Goal: Task Accomplishment & Management: Use online tool/utility

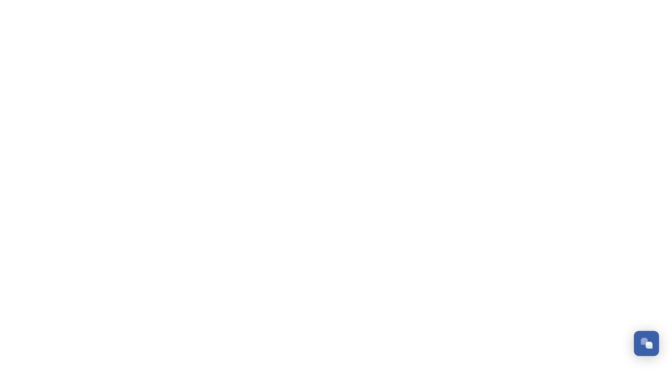
scroll to position [611, 0]
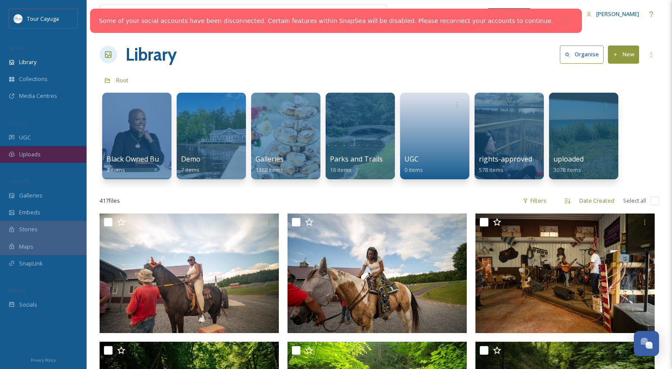
click at [36, 152] on span "Uploads" at bounding box center [30, 154] width 22 height 8
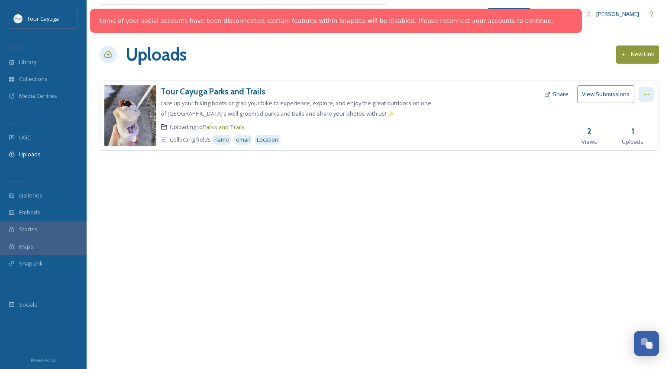
click at [644, 95] on icon at bounding box center [646, 94] width 7 height 7
click at [633, 126] on span "Edit" at bounding box center [630, 130] width 10 height 8
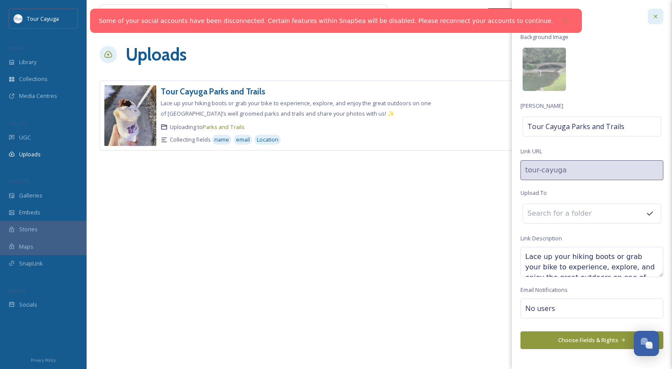
click at [657, 16] on icon at bounding box center [655, 16] width 7 height 7
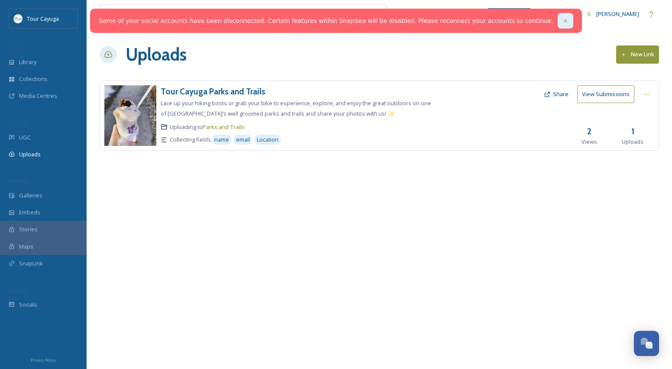
click at [563, 20] on icon at bounding box center [566, 21] width 6 height 6
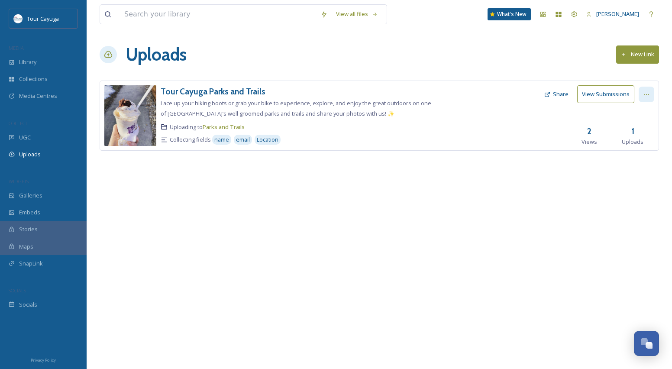
click at [646, 94] on icon at bounding box center [646, 94] width 7 height 7
click at [638, 113] on span "View Link" at bounding box center [637, 113] width 24 height 8
click at [131, 122] on img at bounding box center [130, 115] width 52 height 61
click at [650, 92] on icon at bounding box center [646, 94] width 7 height 7
click at [635, 129] on span "Edit" at bounding box center [630, 130] width 10 height 8
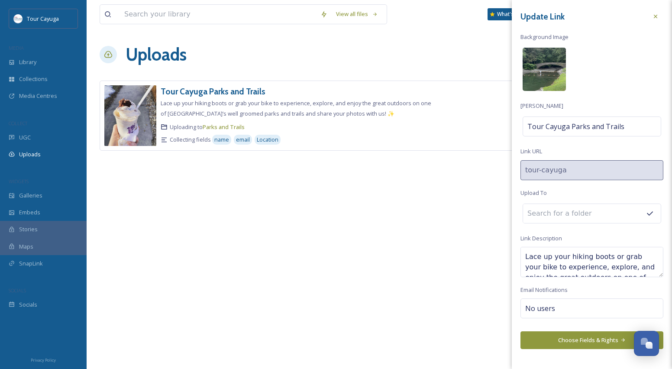
click at [543, 52] on img at bounding box center [544, 69] width 43 height 43
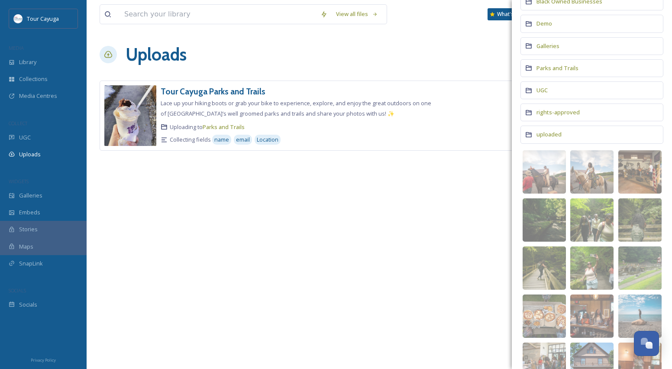
scroll to position [84, 0]
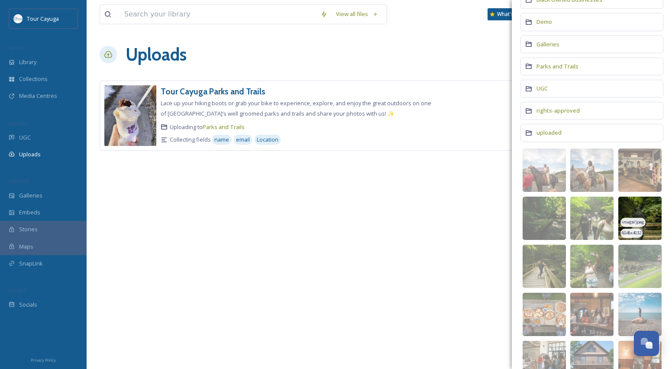
click at [647, 210] on img at bounding box center [640, 218] width 43 height 43
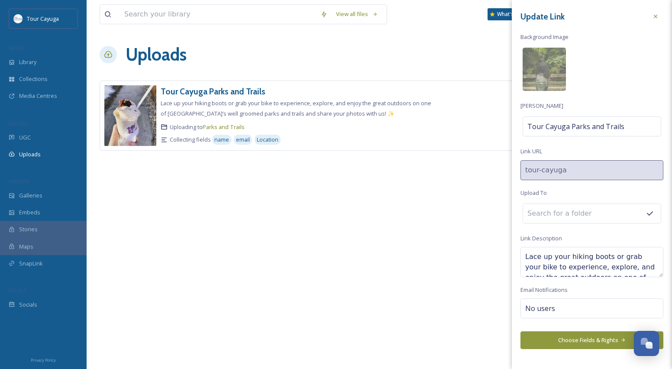
click at [582, 337] on button "Choose Fields & Rights" at bounding box center [592, 340] width 143 height 18
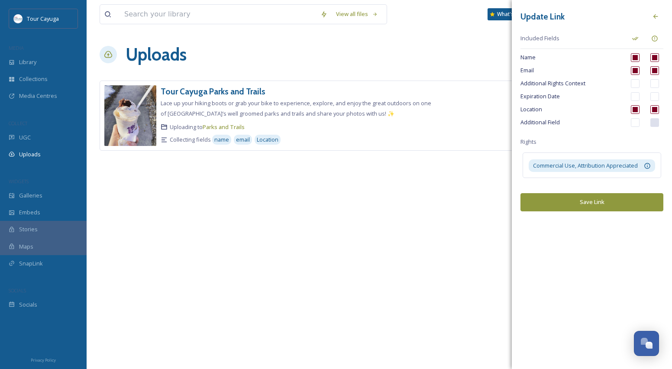
click at [597, 204] on button "Save Link" at bounding box center [592, 202] width 143 height 18
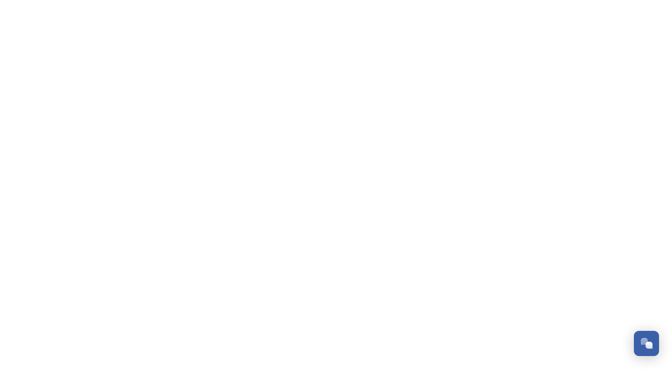
scroll to position [611, 0]
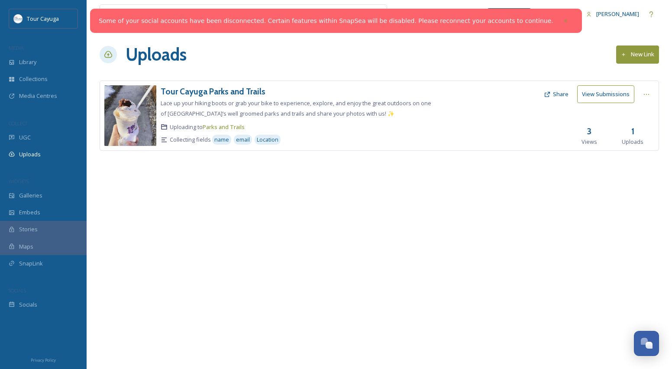
click at [134, 117] on img at bounding box center [130, 115] width 52 height 61
click at [648, 91] on icon at bounding box center [646, 94] width 7 height 7
click at [641, 128] on div "Edit" at bounding box center [637, 130] width 33 height 17
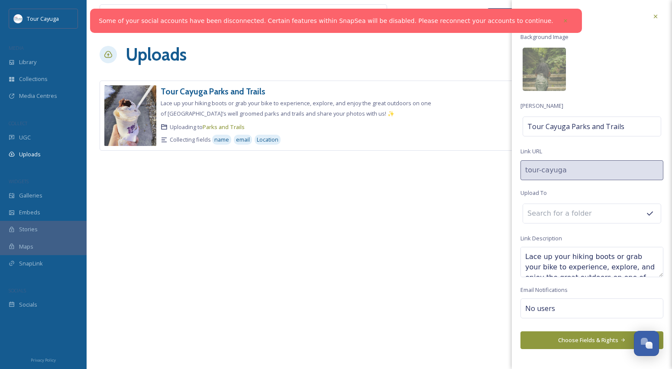
scroll to position [0, 0]
click at [554, 73] on img at bounding box center [544, 69] width 43 height 43
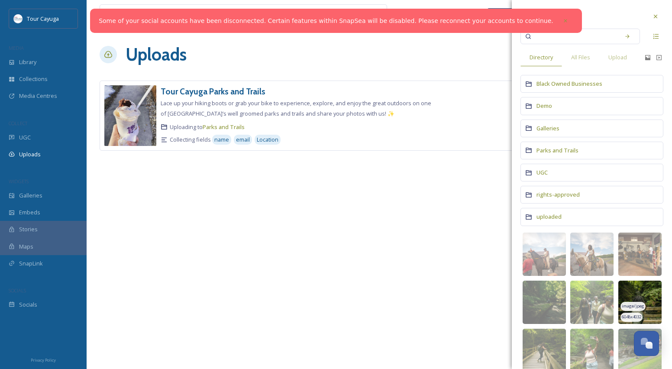
scroll to position [75, 0]
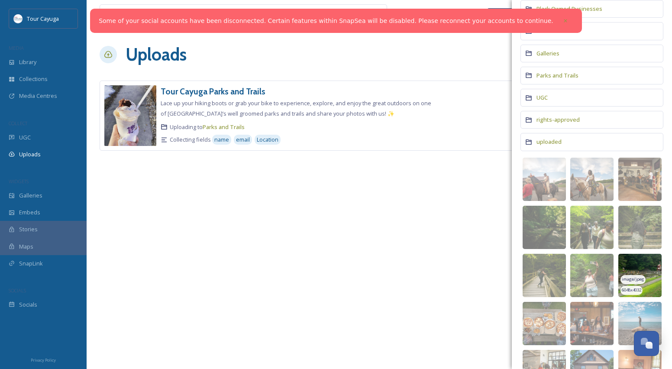
click at [639, 282] on div "image/jpeg" at bounding box center [633, 279] width 25 height 9
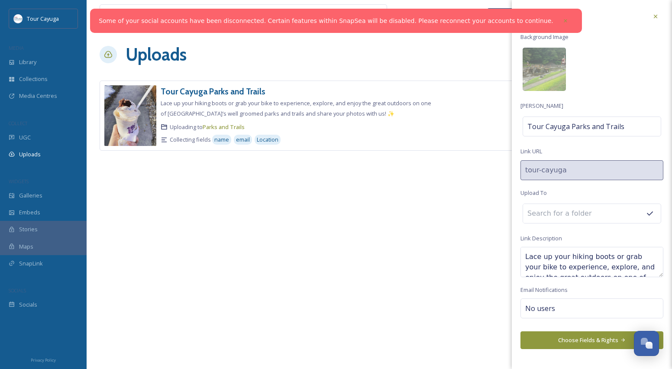
scroll to position [0, 0]
click at [584, 337] on button "Choose Fields & Rights" at bounding box center [592, 340] width 143 height 18
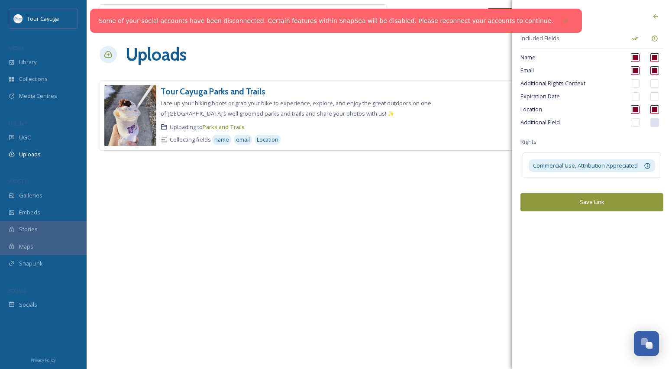
click at [577, 202] on button "Save Link" at bounding box center [592, 202] width 143 height 18
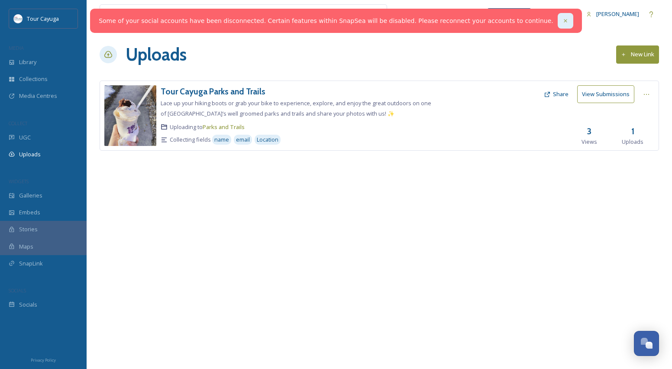
click at [563, 19] on icon at bounding box center [566, 21] width 6 height 6
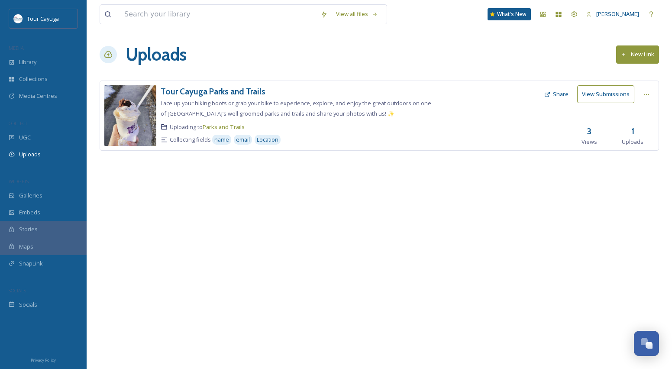
click at [605, 93] on button "View Submissions" at bounding box center [605, 94] width 57 height 18
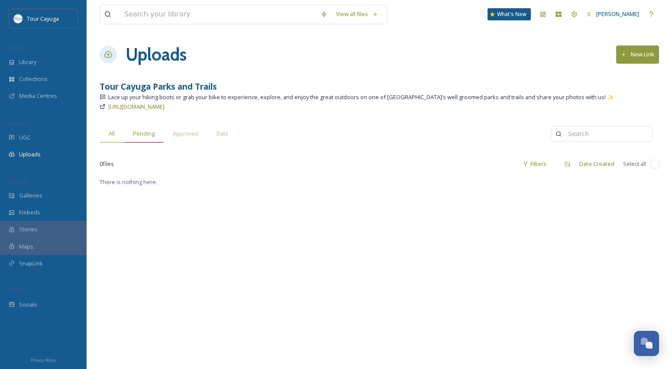
click at [147, 133] on span "Pending" at bounding box center [144, 134] width 22 height 8
click at [183, 132] on span "Approved" at bounding box center [186, 134] width 26 height 8
click at [165, 107] on span "https://app.snapsea.io/p/link/tour-cayuga" at bounding box center [136, 107] width 56 height 8
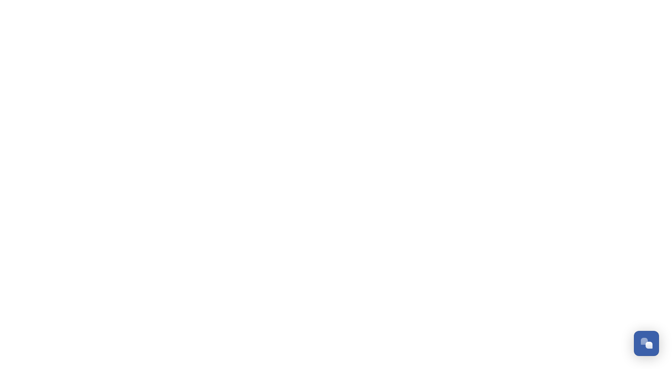
scroll to position [611, 0]
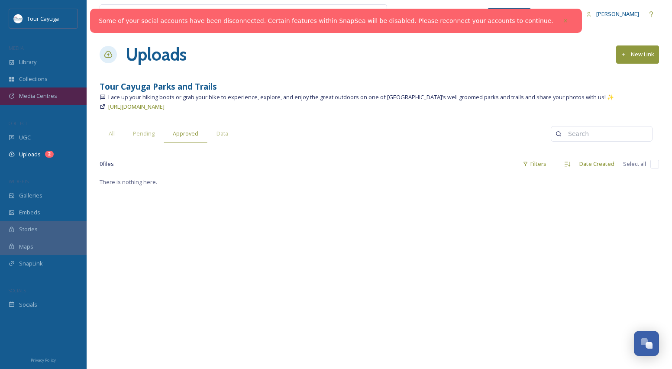
click at [34, 96] on span "Media Centres" at bounding box center [38, 96] width 38 height 8
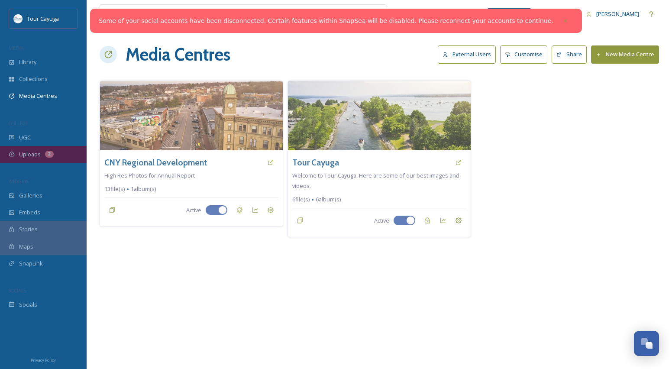
click at [32, 153] on span "Uploads" at bounding box center [30, 154] width 22 height 8
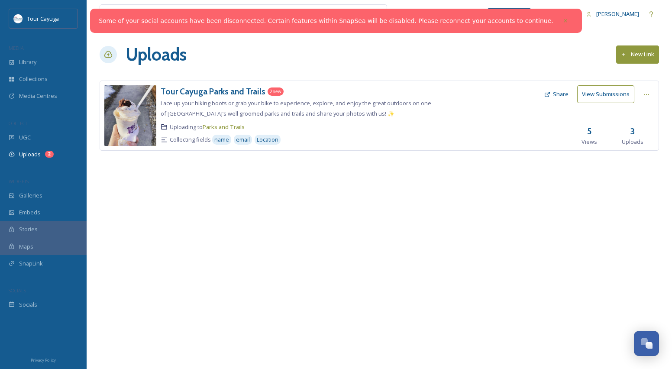
click at [612, 93] on button "View Submissions" at bounding box center [605, 94] width 57 height 18
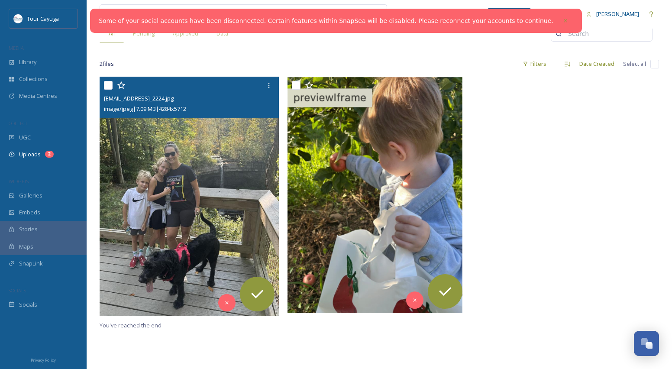
scroll to position [100, 0]
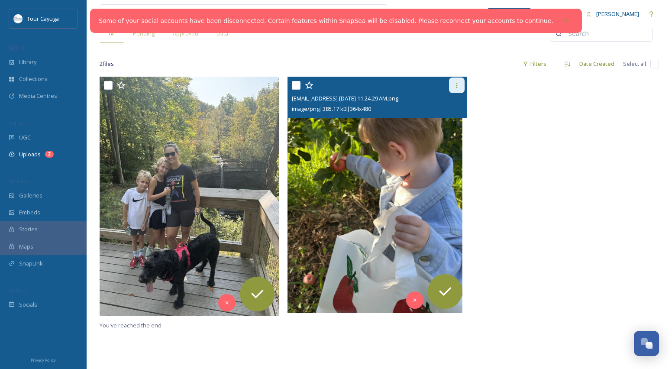
click at [456, 84] on icon at bounding box center [457, 85] width 7 height 7
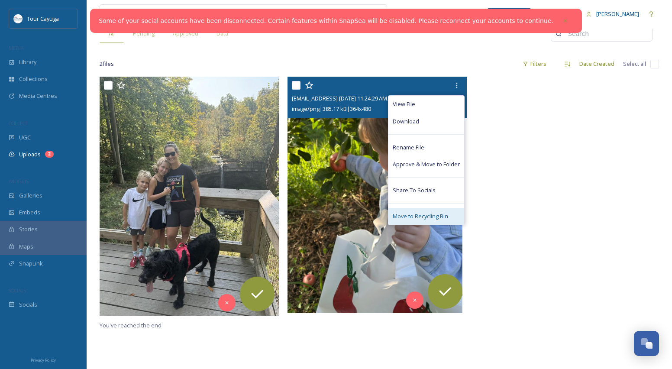
click at [419, 217] on span "Move to Recycling Bin" at bounding box center [420, 216] width 55 height 8
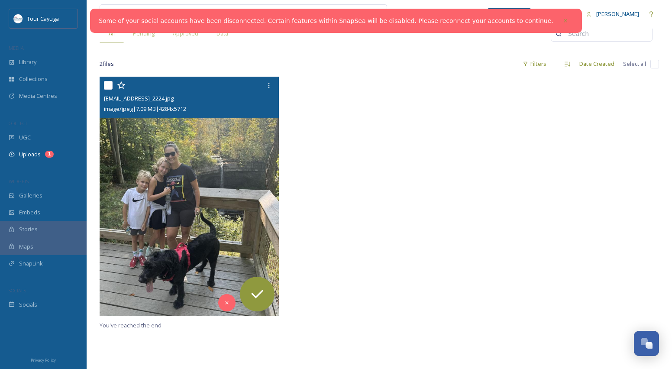
click at [208, 143] on img at bounding box center [189, 196] width 179 height 239
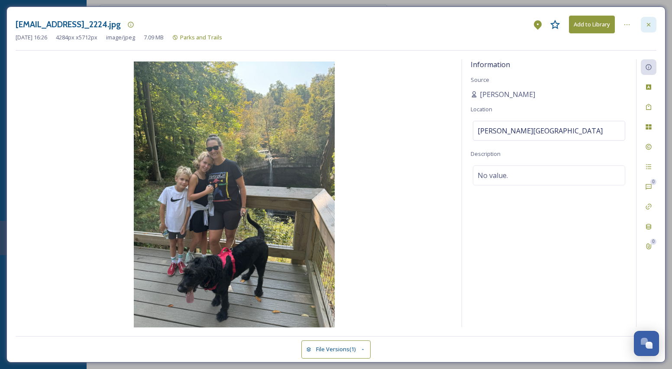
click at [649, 23] on icon at bounding box center [648, 24] width 7 height 7
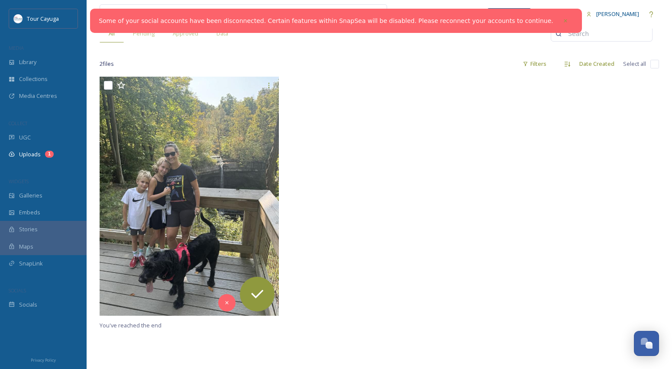
click at [348, 148] on div at bounding box center [380, 198] width 184 height 243
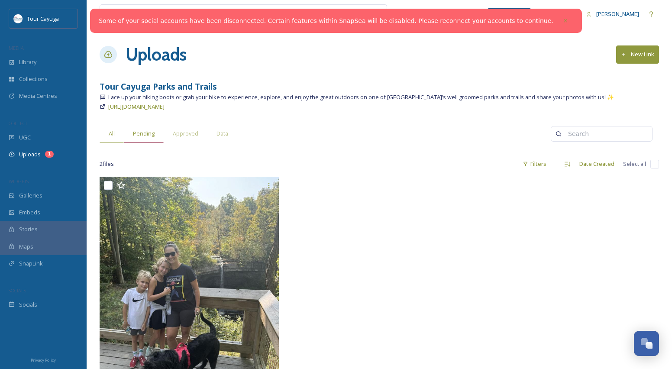
click at [143, 133] on span "Pending" at bounding box center [144, 134] width 22 height 8
click at [185, 134] on span "Approved" at bounding box center [186, 134] width 26 height 8
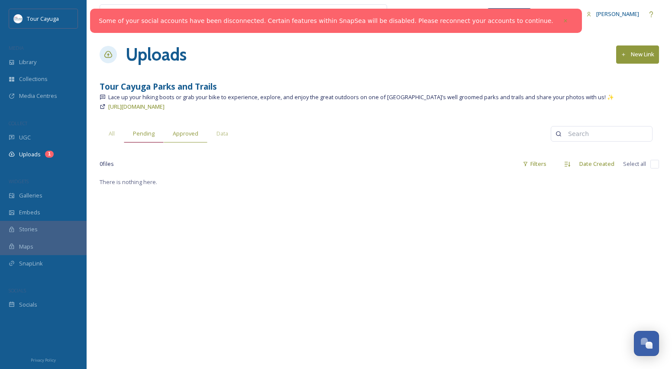
click at [150, 132] on span "Pending" at bounding box center [144, 134] width 22 height 8
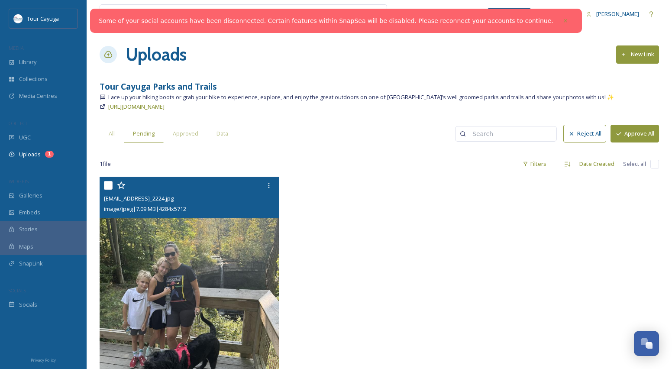
click at [174, 231] on img at bounding box center [189, 296] width 179 height 239
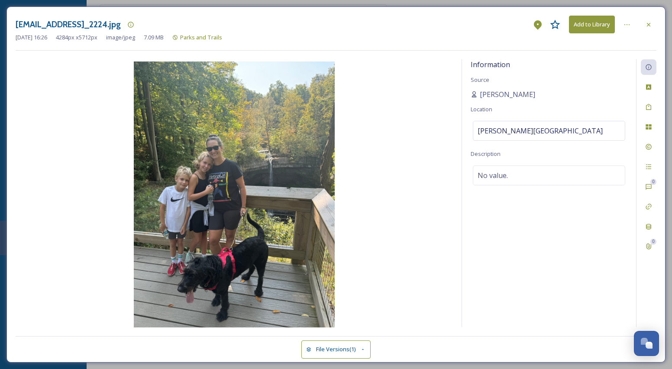
click at [590, 23] on button "Add to Library" at bounding box center [592, 25] width 46 height 18
click at [649, 24] on icon at bounding box center [648, 24] width 3 height 3
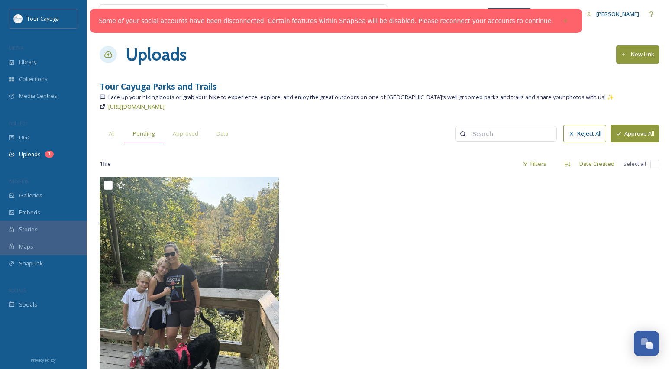
click at [149, 130] on span "Pending" at bounding box center [144, 134] width 22 height 8
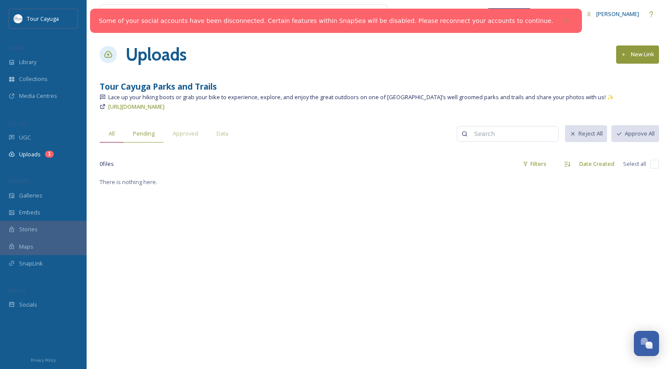
click at [113, 132] on span "All" at bounding box center [112, 134] width 6 height 8
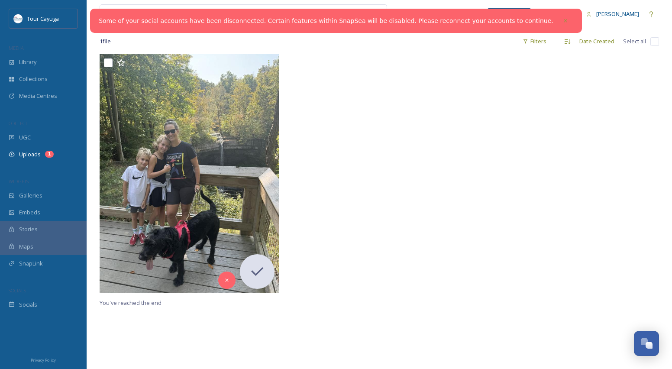
scroll to position [123, 0]
click at [356, 253] on div at bounding box center [380, 174] width 184 height 243
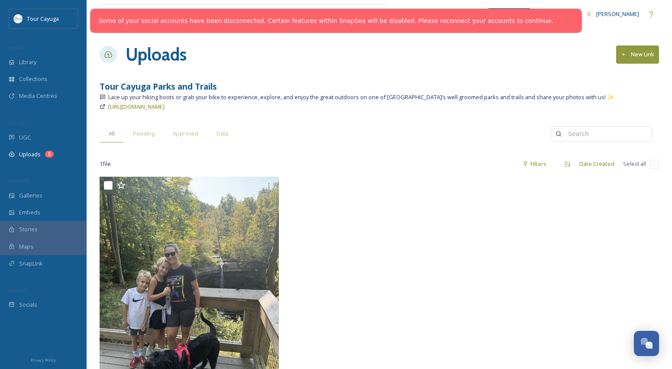
scroll to position [59, 0]
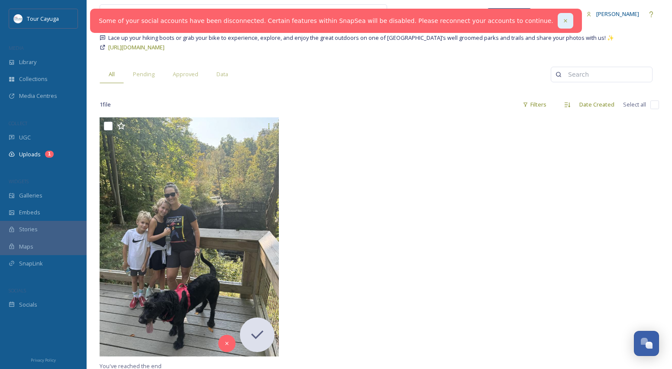
click at [563, 19] on icon at bounding box center [566, 21] width 6 height 6
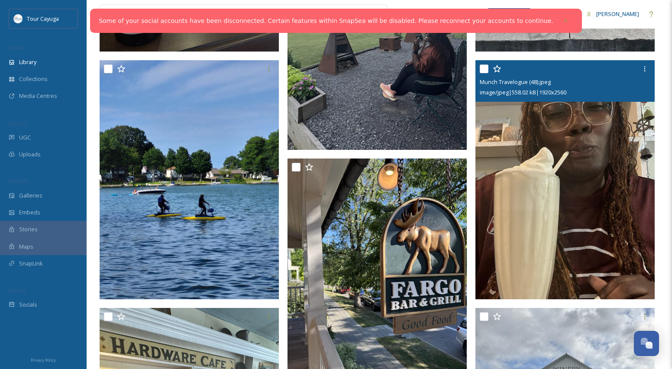
scroll to position [2387, 0]
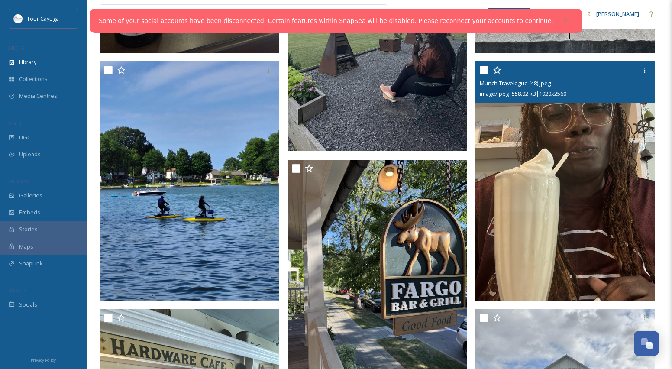
click at [488, 68] on input "checkbox" at bounding box center [484, 70] width 9 height 9
checkbox input "true"
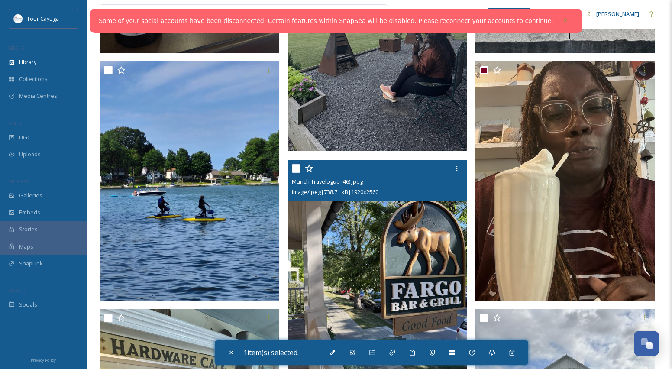
click at [293, 169] on input "checkbox" at bounding box center [296, 168] width 9 height 9
checkbox input "true"
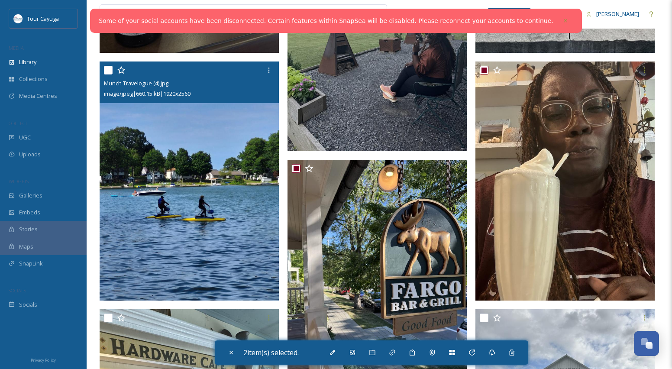
click at [109, 71] on input "checkbox" at bounding box center [108, 70] width 9 height 9
checkbox input "true"
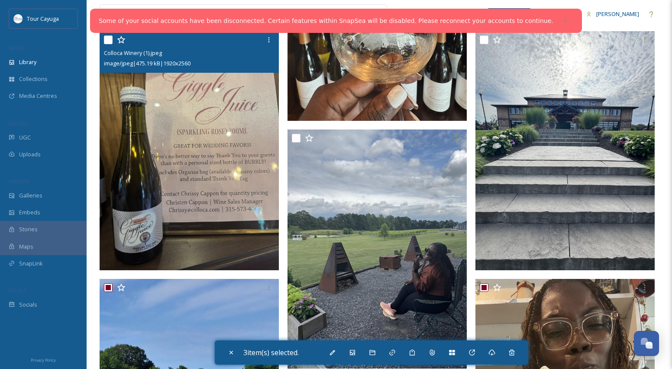
scroll to position [2170, 0]
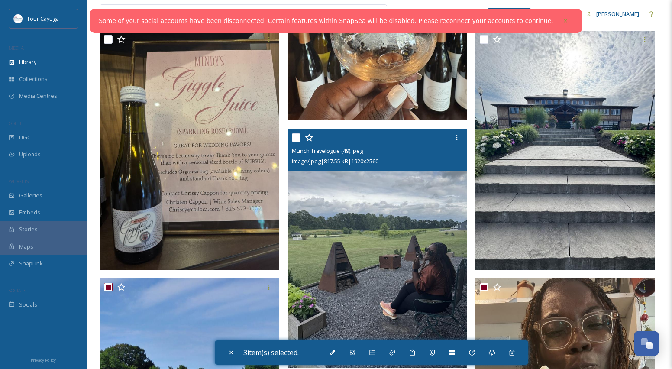
click at [298, 139] on input "checkbox" at bounding box center [296, 137] width 9 height 9
checkbox input "true"
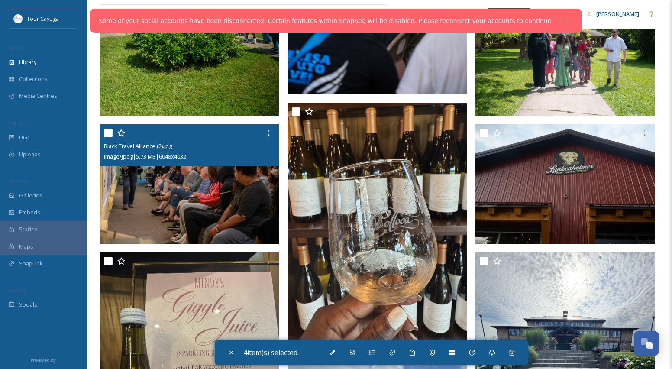
scroll to position [1946, 0]
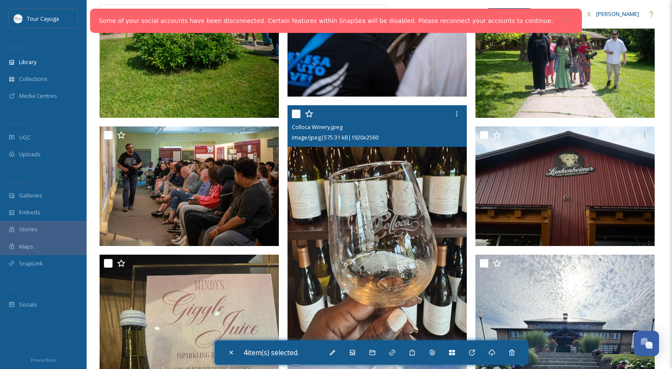
click at [299, 112] on input "checkbox" at bounding box center [296, 114] width 9 height 9
checkbox input "true"
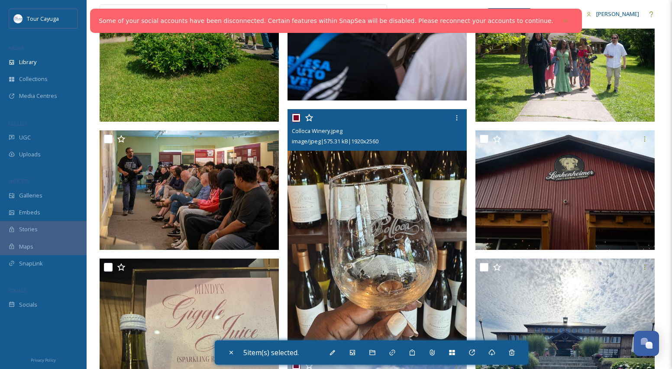
scroll to position [1942, 0]
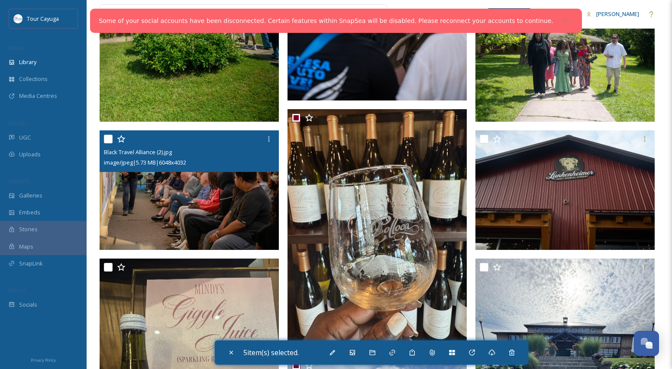
click at [108, 140] on input "checkbox" at bounding box center [108, 139] width 9 height 9
checkbox input "true"
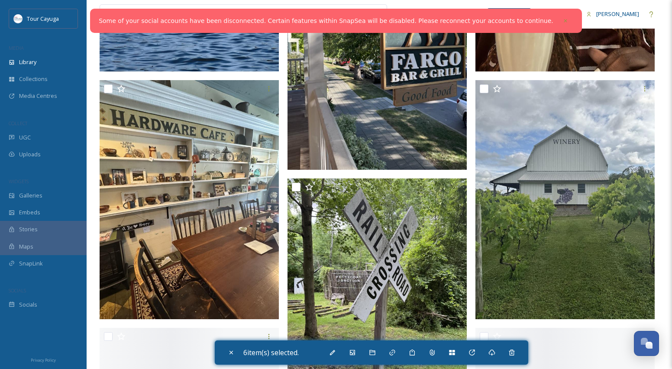
scroll to position [2617, 0]
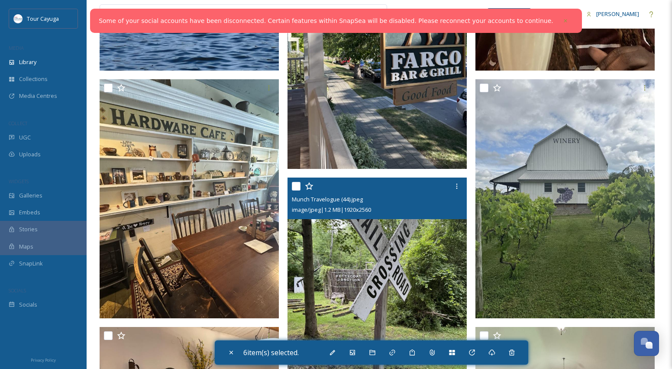
click at [299, 186] on input "checkbox" at bounding box center [296, 186] width 9 height 9
checkbox input "true"
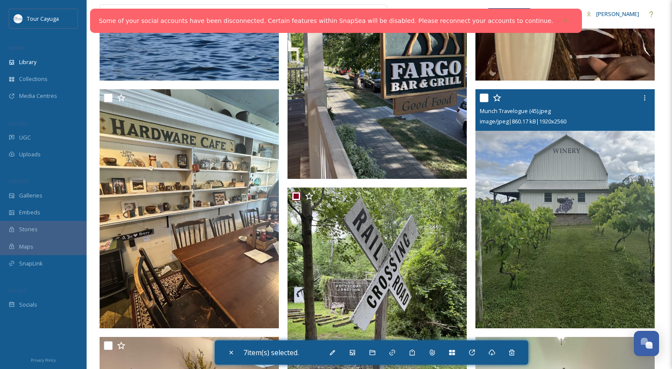
scroll to position [2605, 0]
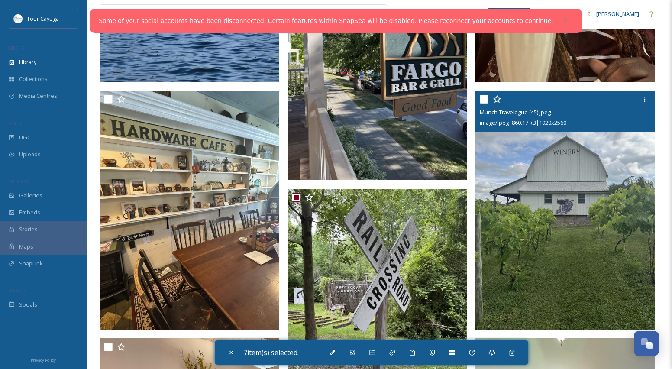
click at [486, 99] on input "checkbox" at bounding box center [484, 99] width 9 height 9
checkbox input "true"
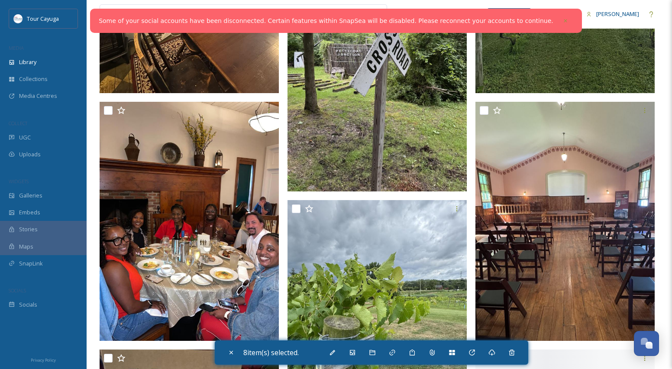
scroll to position [2843, 0]
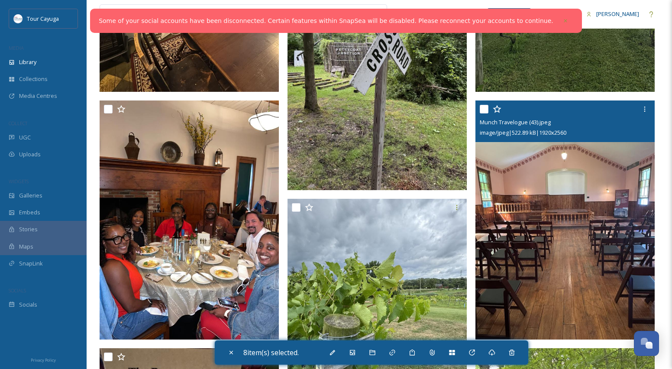
click at [487, 108] on input "checkbox" at bounding box center [484, 109] width 9 height 9
checkbox input "true"
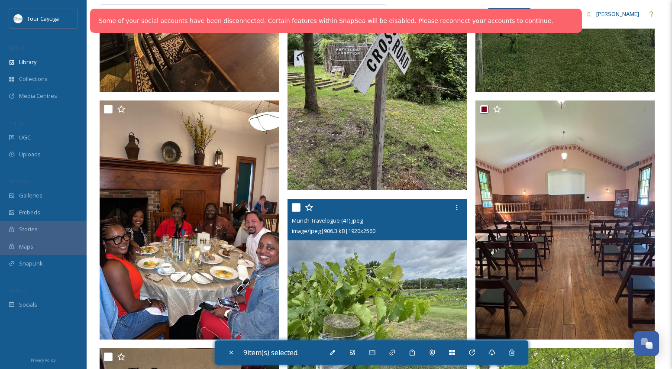
click at [295, 207] on input "checkbox" at bounding box center [296, 207] width 9 height 9
checkbox input "true"
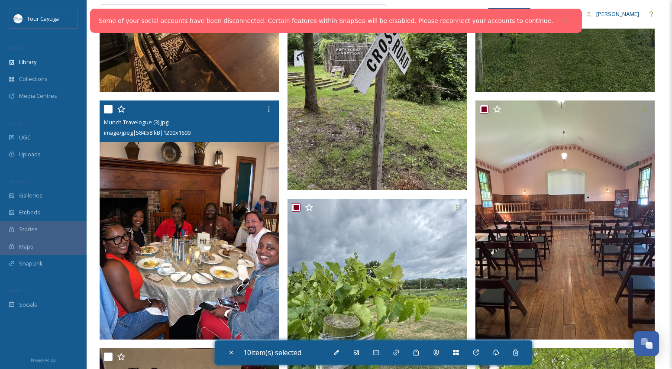
click at [109, 110] on input "checkbox" at bounding box center [108, 109] width 9 height 9
checkbox input "true"
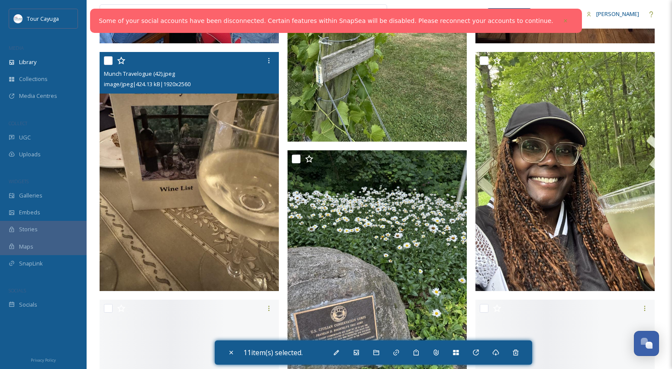
scroll to position [3140, 0]
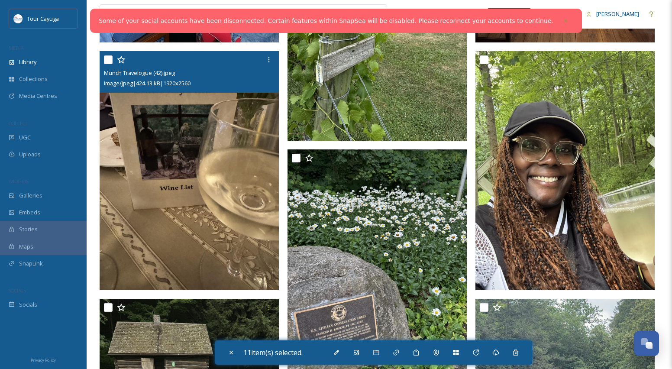
click at [110, 59] on input "checkbox" at bounding box center [108, 59] width 9 height 9
checkbox input "true"
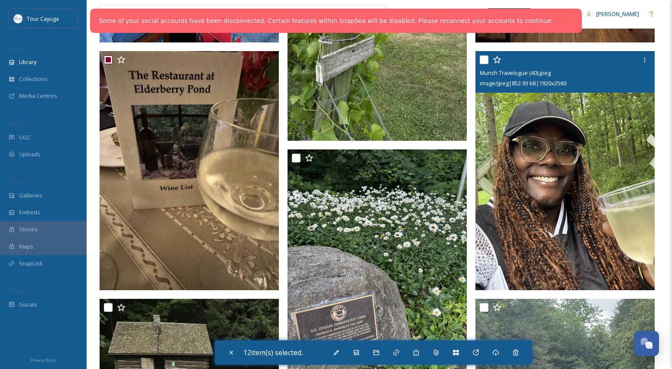
click at [485, 61] on input "checkbox" at bounding box center [484, 59] width 9 height 9
checkbox input "true"
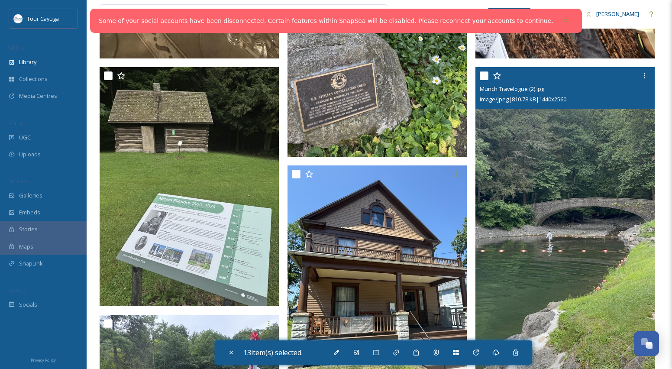
scroll to position [3366, 0]
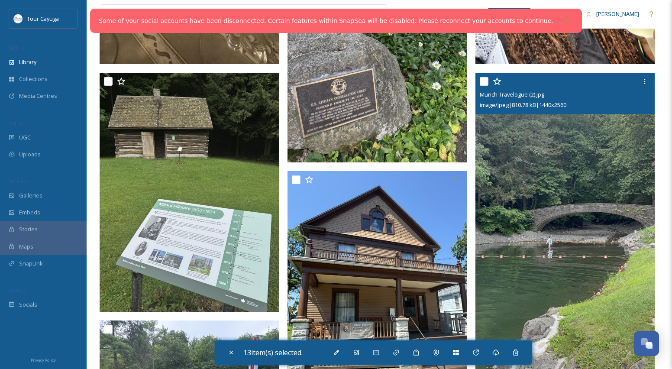
click at [485, 80] on input "checkbox" at bounding box center [484, 81] width 9 height 9
checkbox input "true"
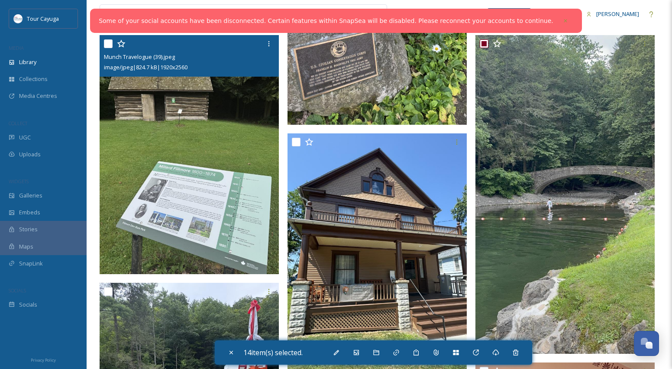
scroll to position [3397, 0]
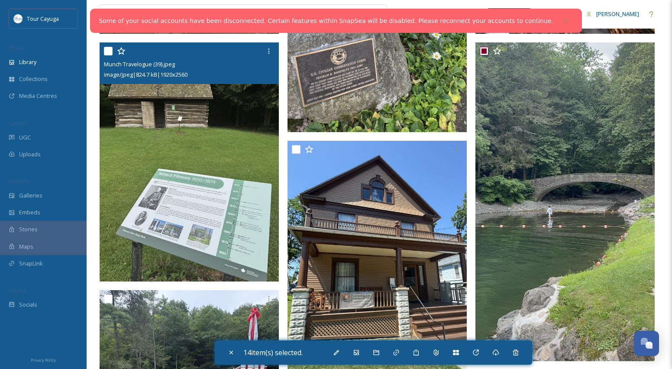
click at [108, 51] on input "checkbox" at bounding box center [108, 51] width 9 height 9
checkbox input "true"
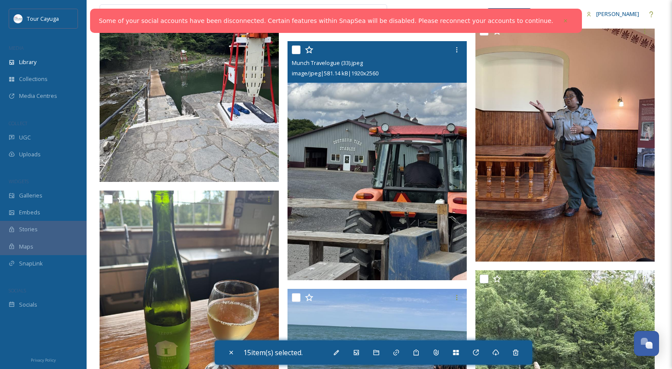
scroll to position [3733, 0]
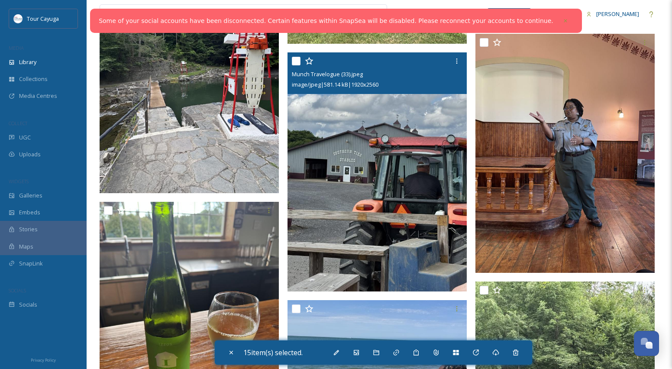
click at [295, 61] on input "checkbox" at bounding box center [296, 61] width 9 height 9
checkbox input "true"
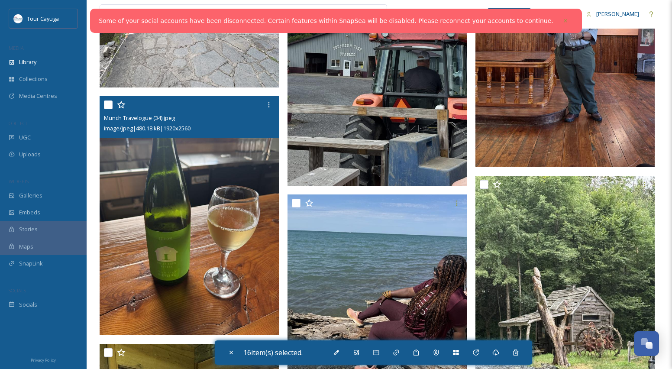
scroll to position [3838, 0]
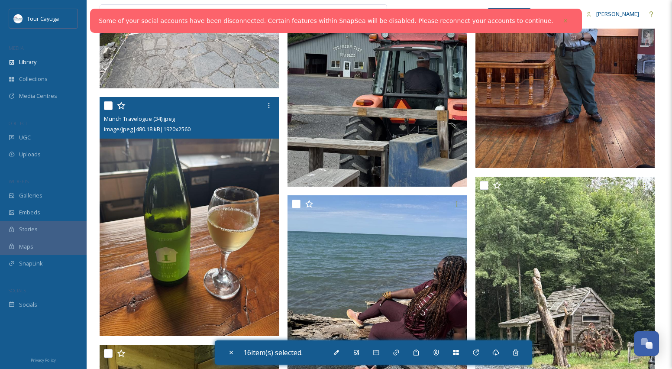
click at [112, 107] on input "checkbox" at bounding box center [108, 105] width 9 height 9
checkbox input "true"
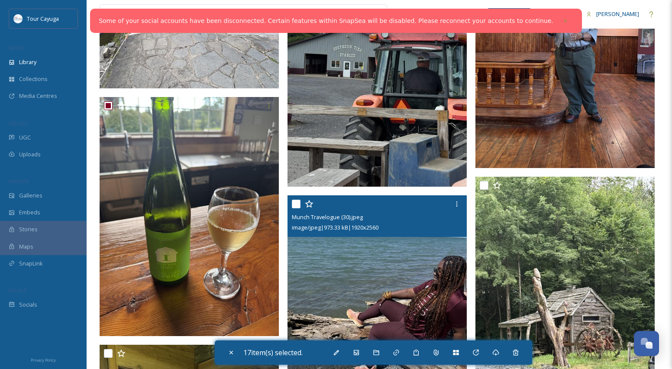
click at [295, 204] on input "checkbox" at bounding box center [296, 204] width 9 height 9
checkbox input "true"
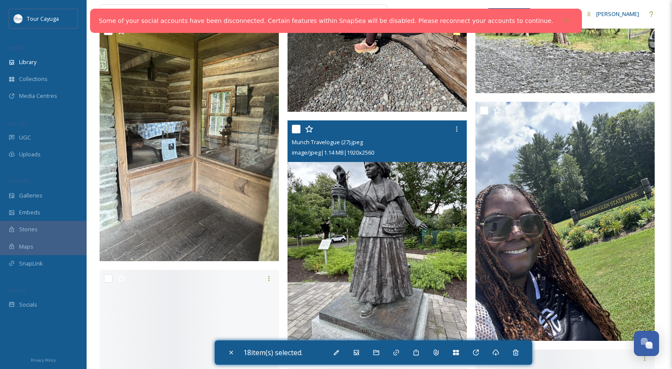
scroll to position [4160, 0]
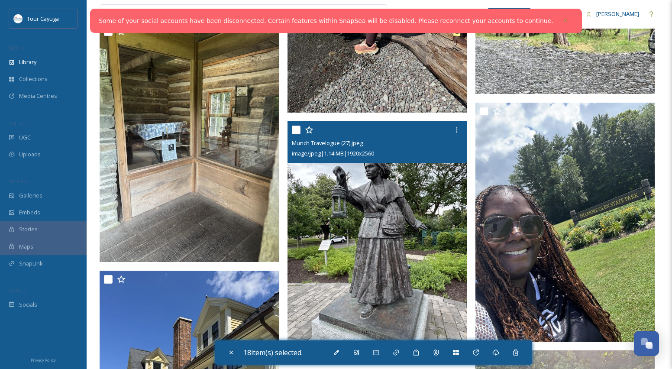
click at [295, 128] on input "checkbox" at bounding box center [296, 130] width 9 height 9
checkbox input "true"
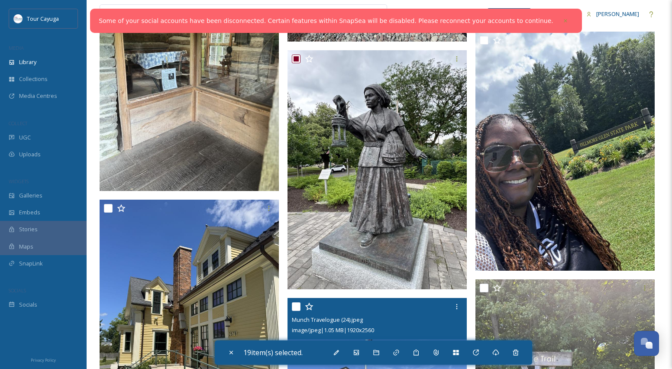
scroll to position [4226, 0]
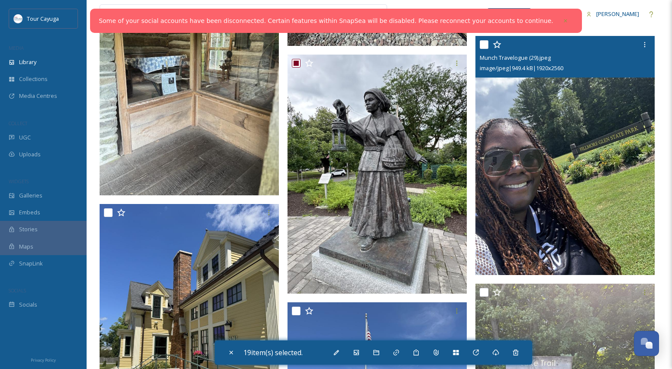
click at [486, 45] on input "checkbox" at bounding box center [484, 44] width 9 height 9
checkbox input "true"
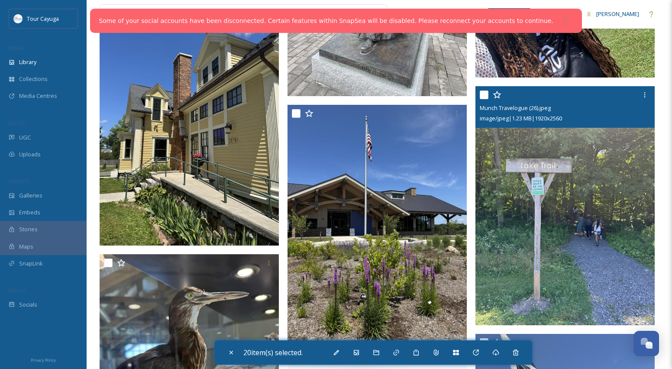
scroll to position [4437, 0]
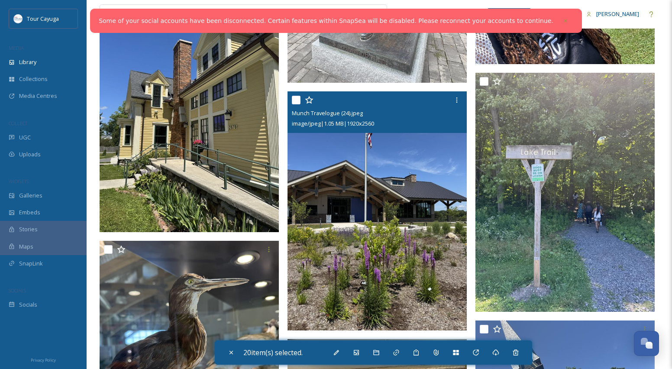
click at [298, 100] on input "checkbox" at bounding box center [296, 100] width 9 height 9
checkbox input "true"
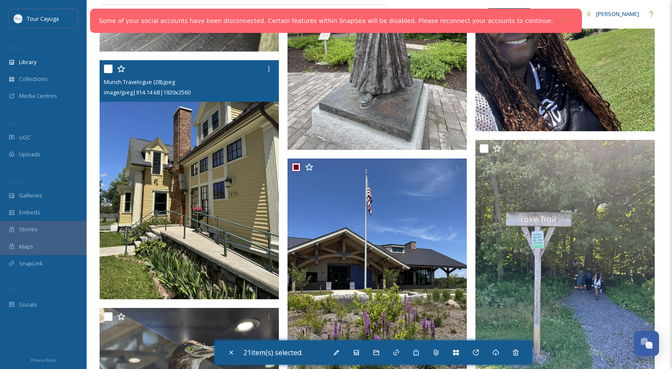
scroll to position [4366, 0]
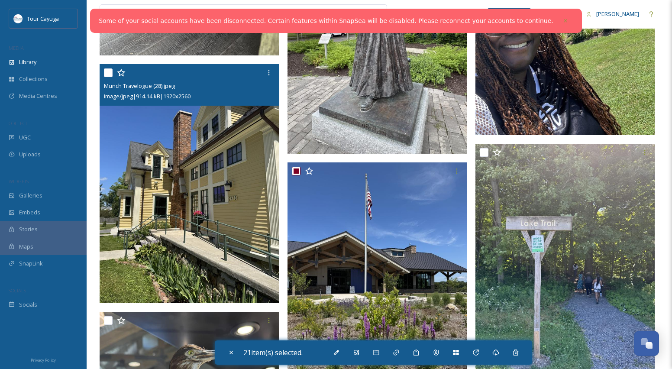
click at [108, 72] on input "checkbox" at bounding box center [108, 72] width 9 height 9
checkbox input "true"
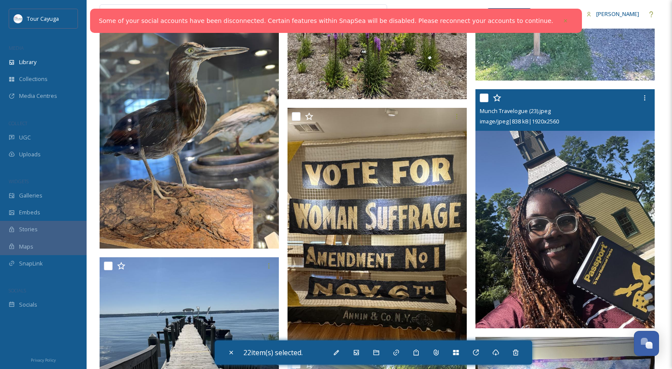
scroll to position [4666, 0]
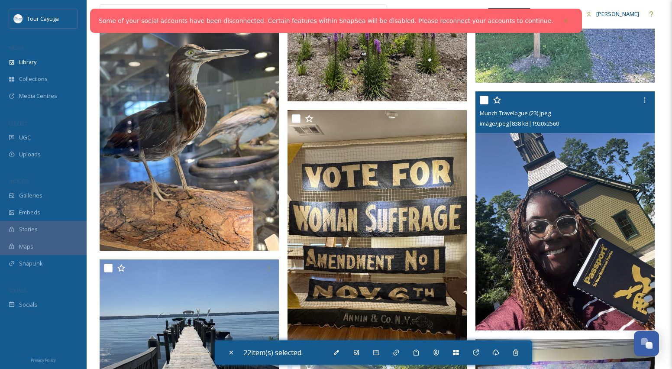
click at [482, 97] on input "checkbox" at bounding box center [484, 100] width 9 height 9
checkbox input "true"
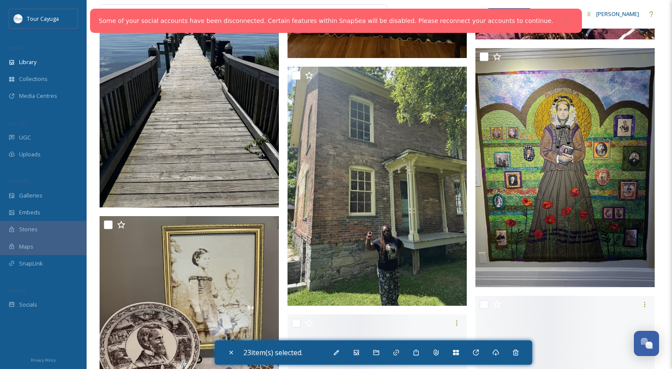
scroll to position [4988, 0]
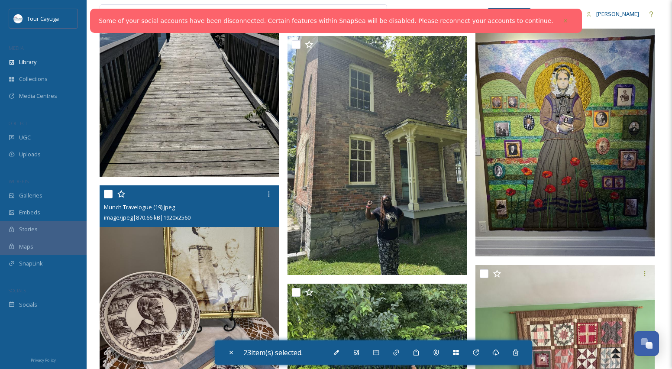
click at [109, 194] on input "checkbox" at bounding box center [108, 194] width 9 height 9
checkbox input "true"
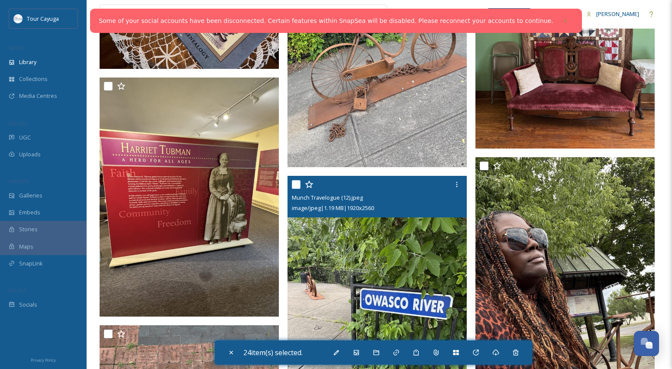
scroll to position [5344, 0]
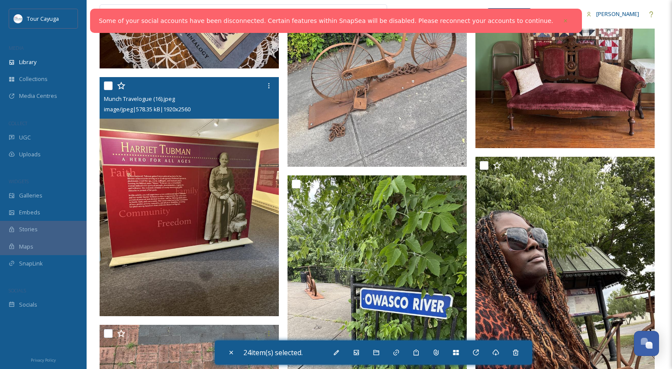
click at [106, 82] on input "checkbox" at bounding box center [108, 85] width 9 height 9
checkbox input "true"
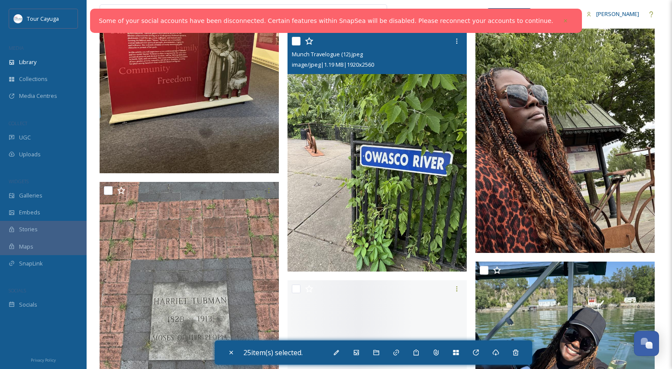
scroll to position [5495, 0]
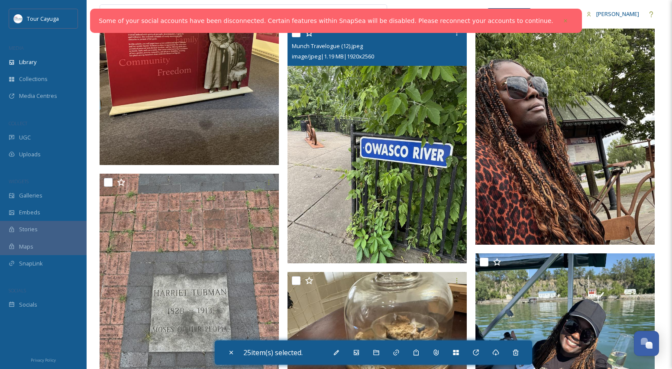
click at [298, 34] on input "checkbox" at bounding box center [296, 33] width 9 height 9
checkbox input "true"
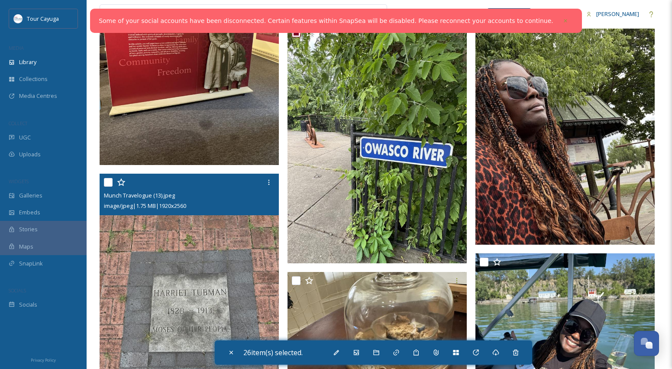
click at [109, 181] on input "checkbox" at bounding box center [108, 182] width 9 height 9
checkbox input "true"
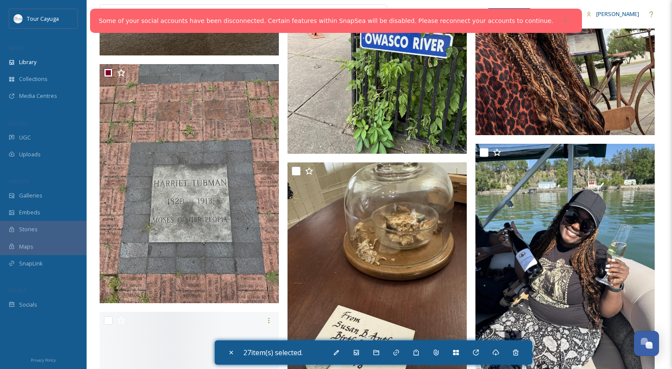
scroll to position [5613, 0]
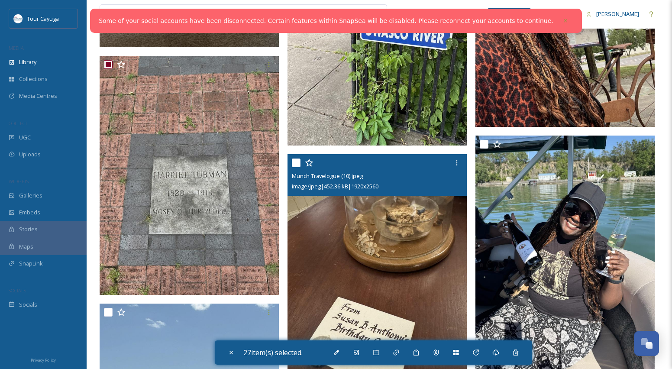
click at [294, 165] on input "checkbox" at bounding box center [296, 163] width 9 height 9
checkbox input "true"
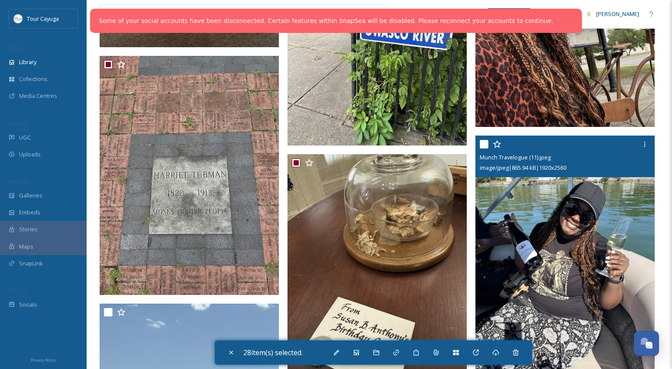
click at [485, 145] on input "checkbox" at bounding box center [484, 144] width 9 height 9
checkbox input "true"
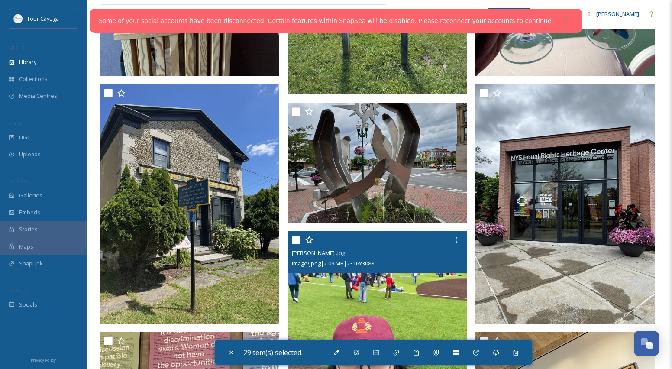
scroll to position [6401, 0]
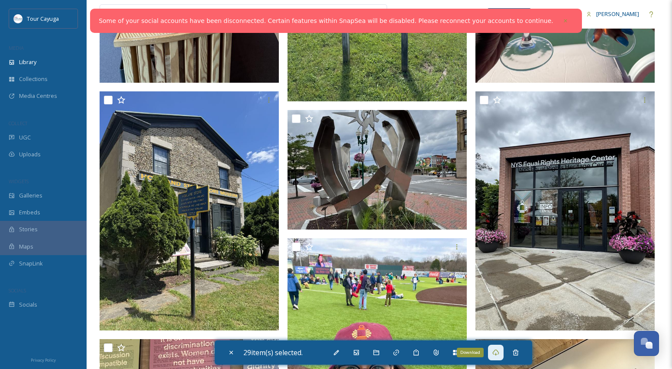
click at [495, 352] on icon at bounding box center [495, 352] width 7 height 7
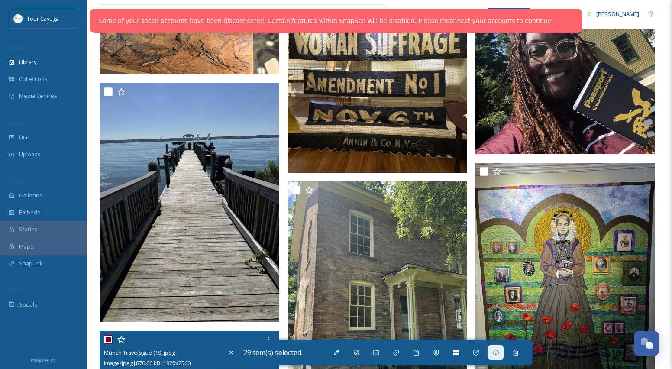
scroll to position [4840, 0]
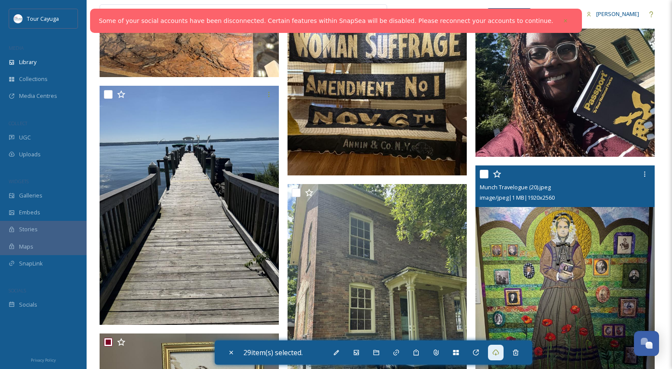
click at [484, 175] on input "checkbox" at bounding box center [484, 174] width 9 height 9
checkbox input "true"
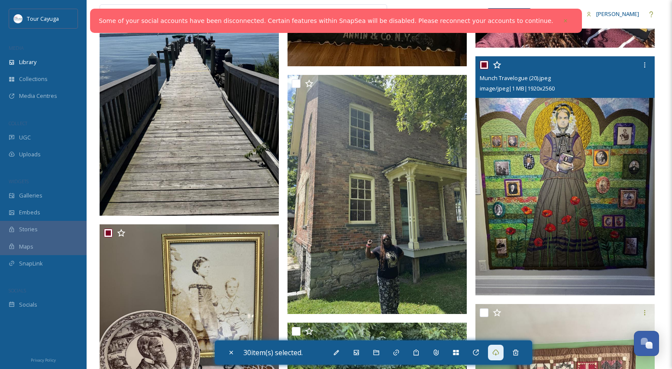
scroll to position [4954, 0]
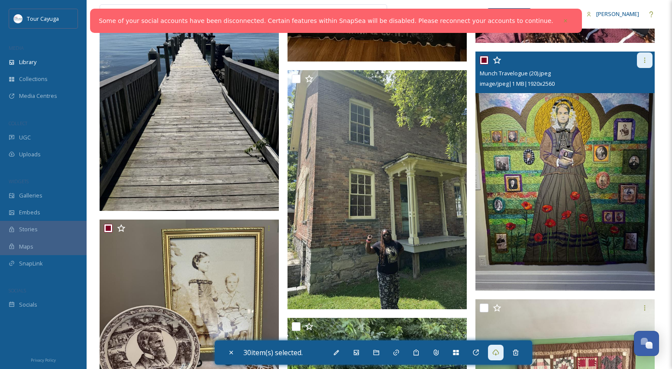
click at [643, 62] on icon at bounding box center [644, 60] width 7 height 7
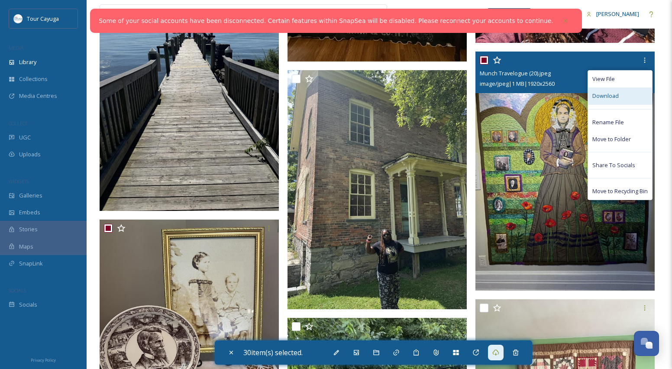
click at [607, 94] on span "Download" at bounding box center [606, 96] width 26 height 8
